Goal: Information Seeking & Learning: Learn about a topic

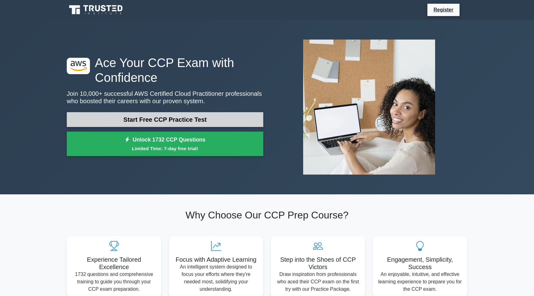
click at [126, 117] on link "Start Free CCP Practice Test" at bounding box center [165, 119] width 197 height 15
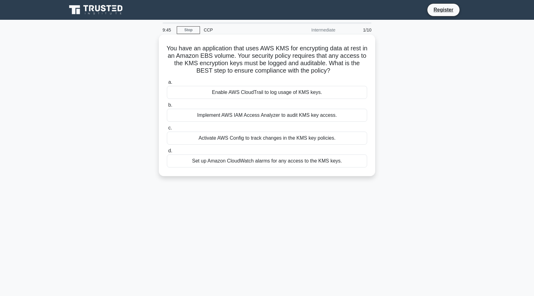
click at [231, 118] on div "Implement AWS IAM Access Analyzer to audit KMS key access." at bounding box center [267, 115] width 200 height 13
click at [167, 107] on input "b. Implement AWS IAM Access Analyzer to audit KMS key access." at bounding box center [167, 105] width 0 height 4
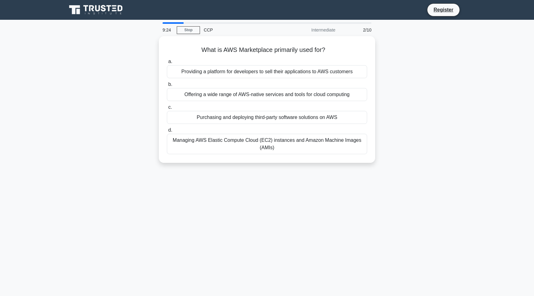
click at [231, 118] on div "Purchasing and deploying third-party software solutions on AWS" at bounding box center [267, 117] width 200 height 13
click at [167, 109] on input "c. Purchasing and deploying third-party software solutions on AWS" at bounding box center [167, 107] width 0 height 4
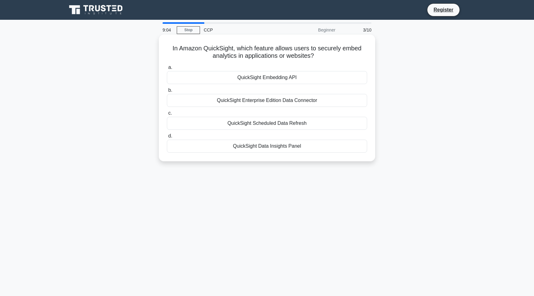
click at [272, 77] on div "QuickSight Embedding API" at bounding box center [267, 77] width 200 height 13
click at [167, 70] on input "a. QuickSight Embedding API" at bounding box center [167, 68] width 0 height 4
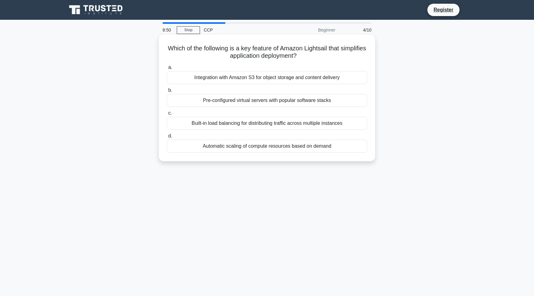
click at [249, 122] on div "Built-in load balancing for distributing traffic across multiple instances" at bounding box center [267, 123] width 200 height 13
click at [167, 115] on input "c. Built-in load balancing for distributing traffic across multiple instances" at bounding box center [167, 113] width 0 height 4
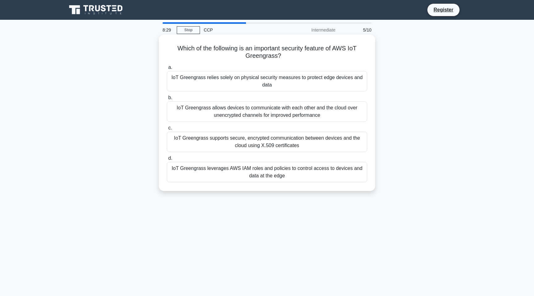
click at [258, 111] on div "IoT Greengrass allows devices to communicate with each other and the cloud over…" at bounding box center [267, 111] width 200 height 20
click at [167, 100] on input "b. IoT Greengrass allows devices to communicate with each other and the cloud o…" at bounding box center [167, 98] width 0 height 4
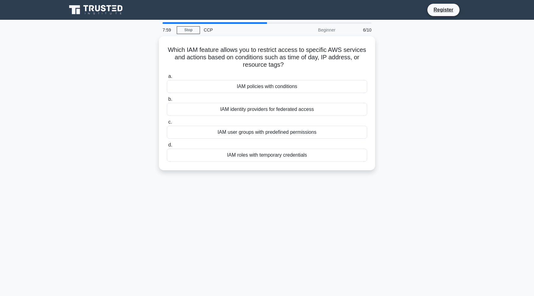
click at [258, 111] on div "IAM identity providers for federated access" at bounding box center [267, 109] width 200 height 13
click at [167, 101] on input "b. IAM identity providers for federated access" at bounding box center [167, 99] width 0 height 4
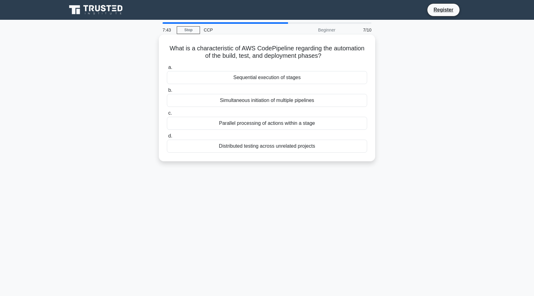
click at [263, 80] on div "Sequential execution of stages" at bounding box center [267, 77] width 200 height 13
click at [167, 70] on input "a. Sequential execution of stages" at bounding box center [167, 68] width 0 height 4
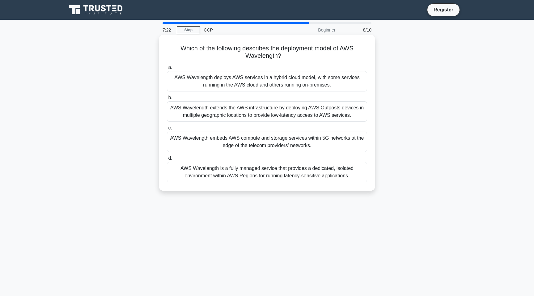
click at [232, 171] on div "AWS Wavelength is a fully managed service that provides a dedicated, isolated e…" at bounding box center [267, 172] width 200 height 20
click at [167, 161] on input "d. AWS Wavelength is a fully managed service that provides a dedicated, isolate…" at bounding box center [167, 159] width 0 height 4
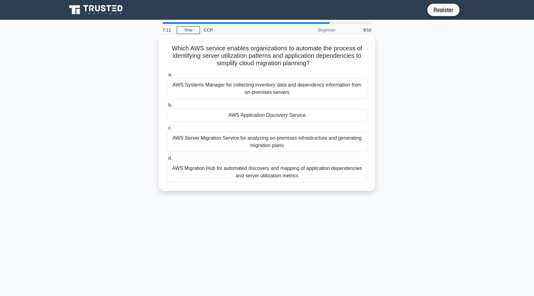
click at [245, 95] on div "AWS Systems Manager for collecting inventory data and dependency information fr…" at bounding box center [267, 89] width 200 height 20
click at [167, 77] on input "a. AWS Systems Manager for collecting inventory data and dependency information…" at bounding box center [167, 75] width 0 height 4
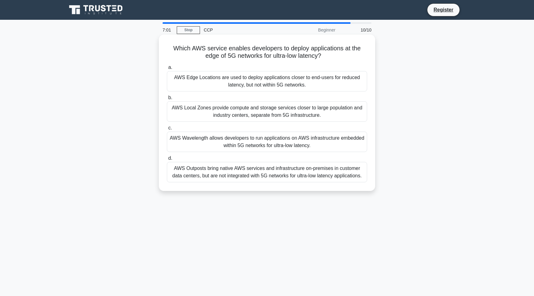
click at [227, 166] on div "AWS Outposts bring native AWS services and infrastructure on-premises in custom…" at bounding box center [267, 172] width 200 height 20
click at [167, 161] on input "d. AWS Outposts bring native AWS services and infrastructure on-premises in cus…" at bounding box center [167, 159] width 0 height 4
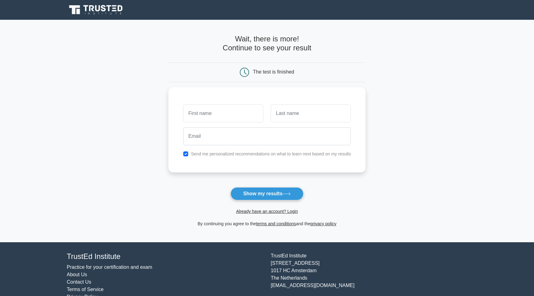
type input "[PERSON_NAME]"
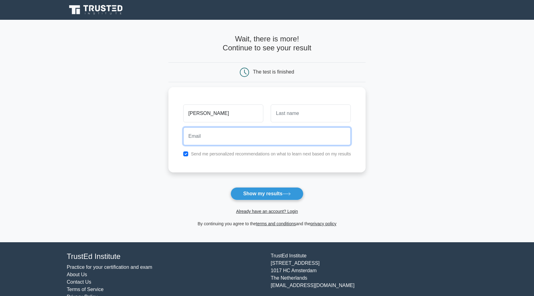
type input "Abhilash.Rudra1@ibm.com"
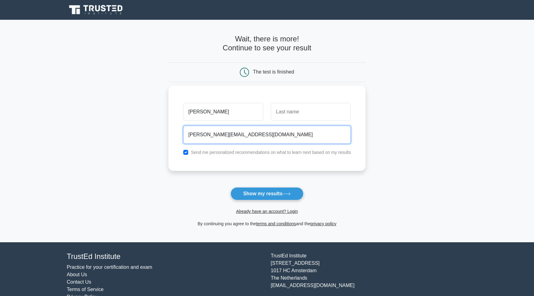
drag, startPoint x: 258, startPoint y: 136, endPoint x: 189, endPoint y: 137, distance: 69.3
click at [189, 137] on input "Abhilash.Rudra1@ibm.com" at bounding box center [267, 135] width 168 height 18
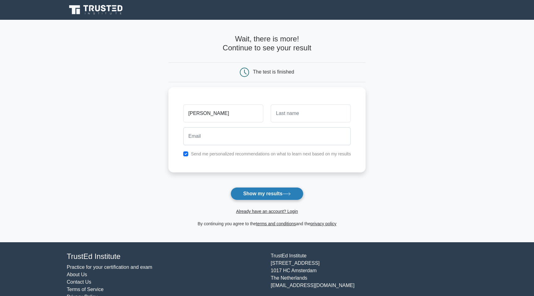
click at [290, 191] on button "Show my results" at bounding box center [267, 193] width 73 height 13
type input "."
click at [247, 199] on button "Show my results" at bounding box center [267, 193] width 73 height 13
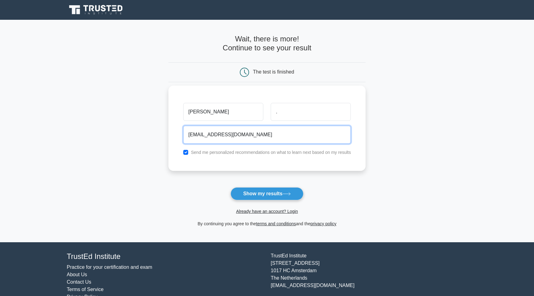
type input "abhilashrudra2002@gmail.com"
click at [231, 187] on button "Show my results" at bounding box center [267, 193] width 73 height 13
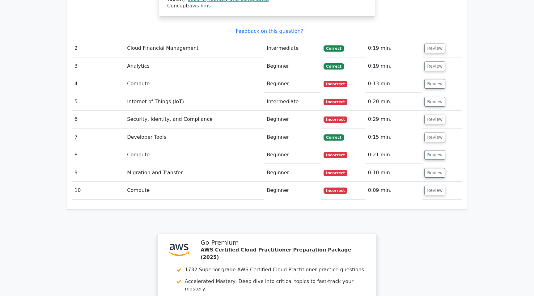
scroll to position [865, 0]
click at [146, 110] on td "Security, Identity, and Compliance" at bounding box center [195, 119] width 140 height 18
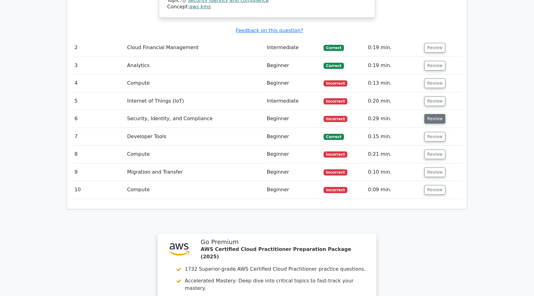
click at [427, 114] on button "Review" at bounding box center [435, 119] width 21 height 10
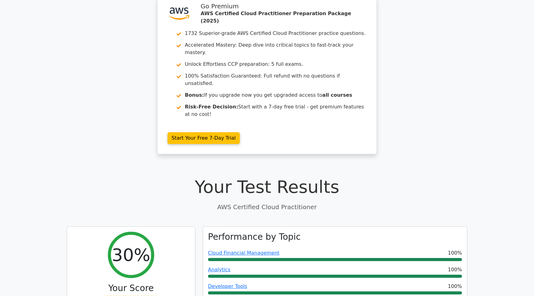
scroll to position [0, 0]
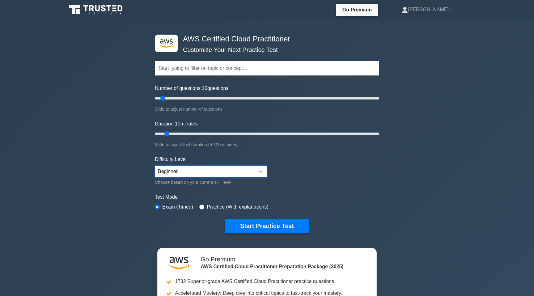
click at [227, 175] on select "Beginner Intermediate Expert" at bounding box center [211, 172] width 112 height 12
click at [202, 124] on div "Duration: 10 minutes Slide to adjust test duration (5-120 minutes)" at bounding box center [267, 134] width 225 height 28
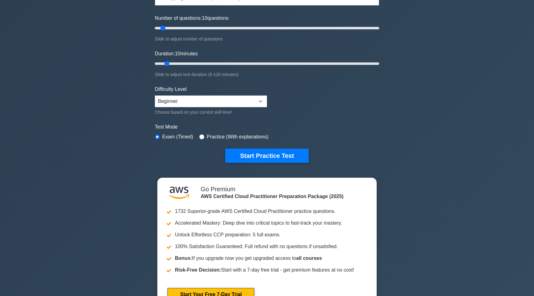
scroll to position [78, 0]
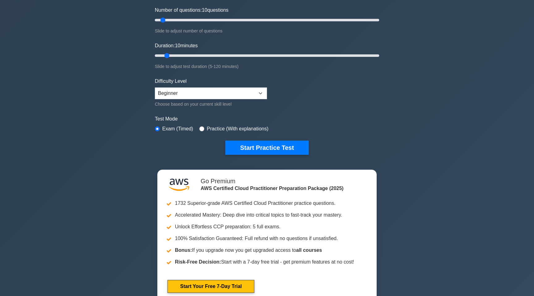
click at [205, 128] on div "Practice (With explanations)" at bounding box center [234, 128] width 69 height 7
click at [199, 130] on div "Test Mode Exam (Timed) Practice (With explanations)" at bounding box center [267, 124] width 225 height 18
click at [202, 128] on input "radio" at bounding box center [202, 129] width 5 height 5
radio input "true"
click at [238, 148] on button "Start Practice Test" at bounding box center [267, 148] width 84 height 14
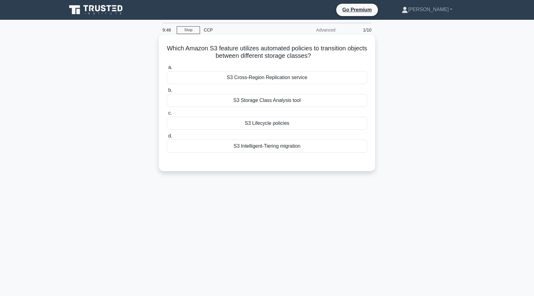
click at [263, 99] on div "S3 Storage Class Analysis tool" at bounding box center [267, 100] width 200 height 13
click at [167, 92] on input "b. S3 Storage Class Analysis tool" at bounding box center [167, 90] width 0 height 4
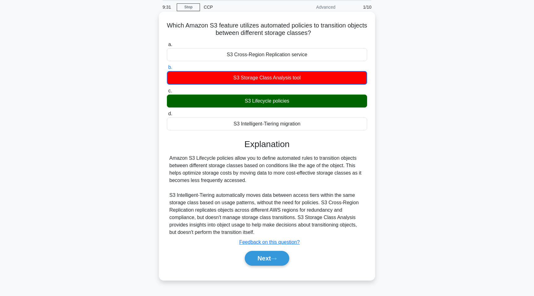
scroll to position [38, 0]
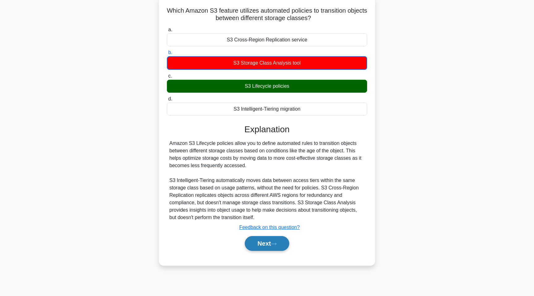
click at [263, 242] on button "Next" at bounding box center [267, 243] width 44 height 15
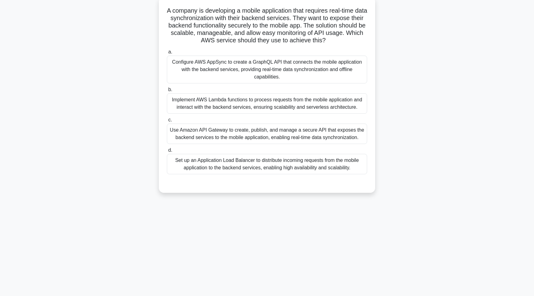
click at [225, 154] on div "Set up an Application Load Balancer to distribute incoming requests from the mo…" at bounding box center [267, 164] width 200 height 20
click at [167, 152] on input "d. Set up an Application Load Balancer to distribute incoming requests from the…" at bounding box center [167, 150] width 0 height 4
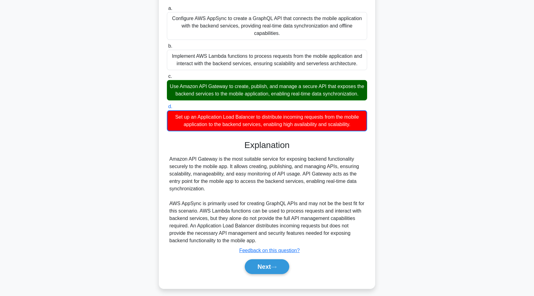
scroll to position [86, 0]
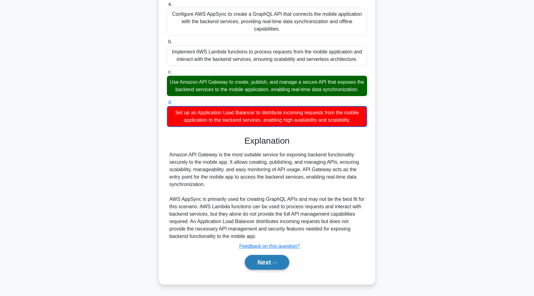
click at [256, 264] on button "Next" at bounding box center [267, 262] width 44 height 15
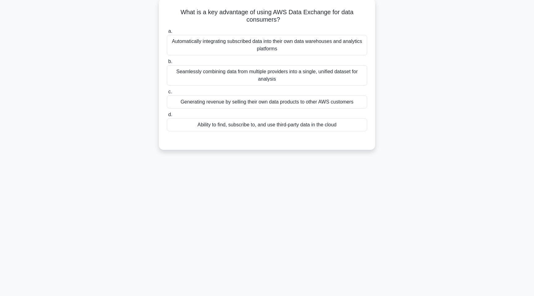
scroll to position [38, 0]
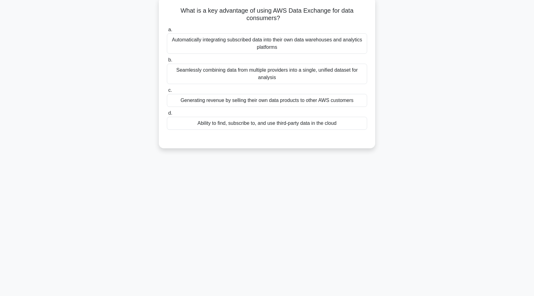
click at [280, 40] on div "Automatically integrating subscribed data into their own data warehouses and an…" at bounding box center [267, 43] width 200 height 20
click at [167, 32] on input "a. Automatically integrating subscribed data into their own data warehouses and…" at bounding box center [167, 30] width 0 height 4
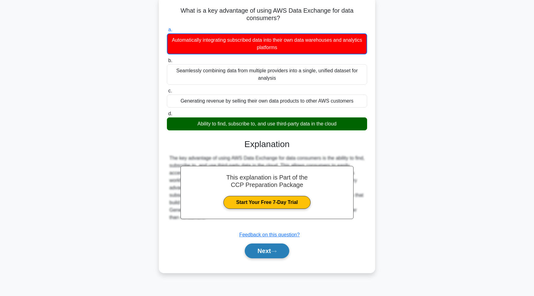
click at [268, 255] on button "Next" at bounding box center [267, 251] width 44 height 15
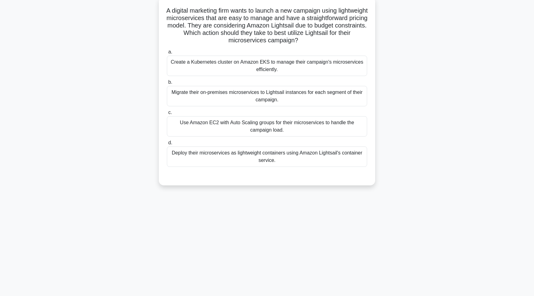
scroll to position [0, 0]
